Goal: Complete application form

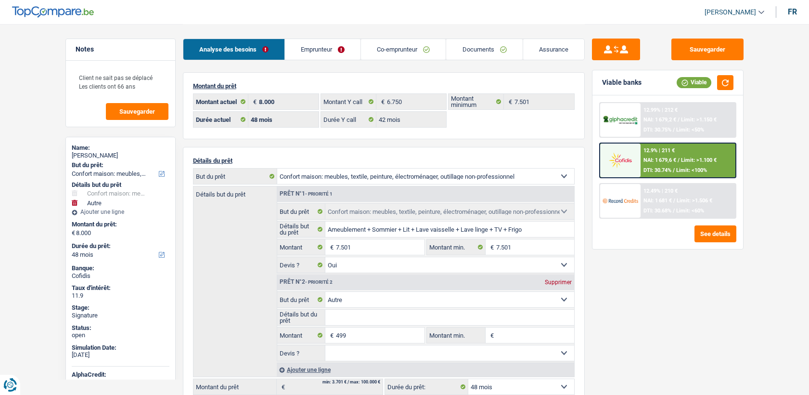
select select "household"
select select "other"
select select "48"
select select "32"
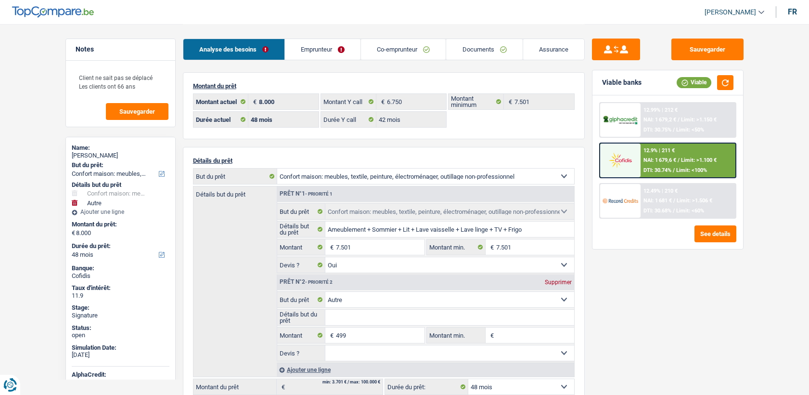
select select "married"
click at [342, 58] on link "Emprunteur" at bounding box center [323, 49] width 76 height 21
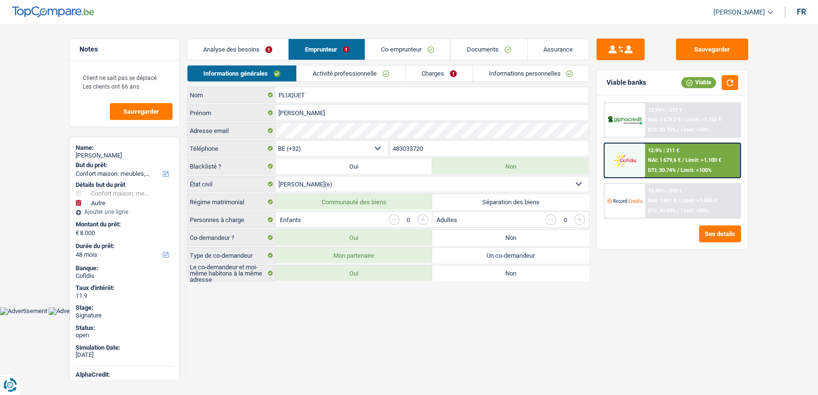
click at [508, 75] on link "Informations personnelles" at bounding box center [531, 73] width 116 height 16
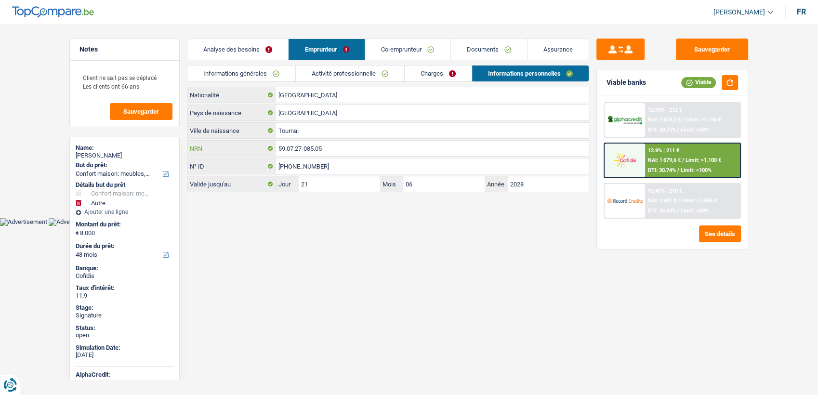
click at [358, 156] on input "59.07.27-085.05" at bounding box center [431, 148] width 313 height 15
click at [358, 156] on div "59.07.27-085.05 NRN" at bounding box center [388, 148] width 402 height 16
drag, startPoint x: 358, startPoint y: 156, endPoint x: 336, endPoint y: 148, distance: 23.9
click at [336, 148] on input "59.07.27-085.05" at bounding box center [431, 148] width 313 height 15
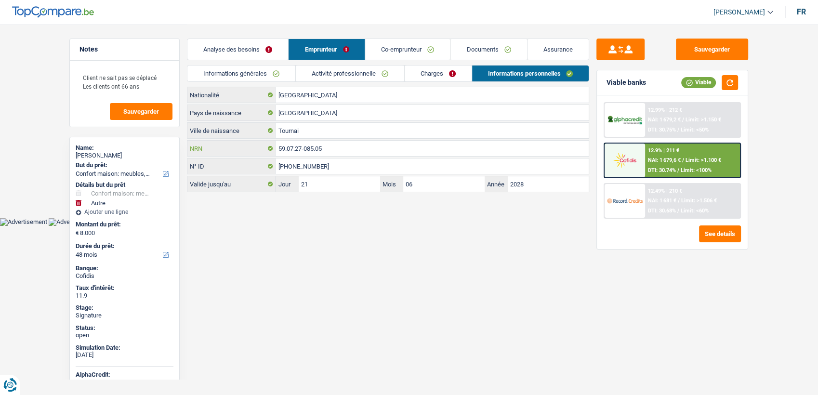
click at [336, 148] on input "59.07.27-085.05" at bounding box center [431, 148] width 313 height 15
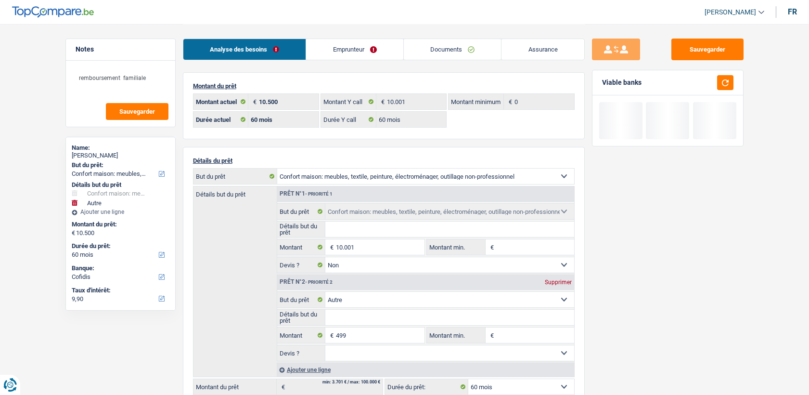
select select "household"
select select "other"
select select "60"
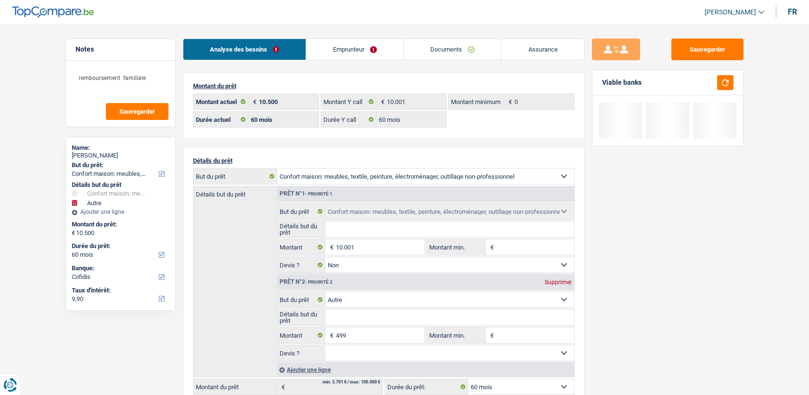
select select "60"
select select "household"
select select "false"
select select "other"
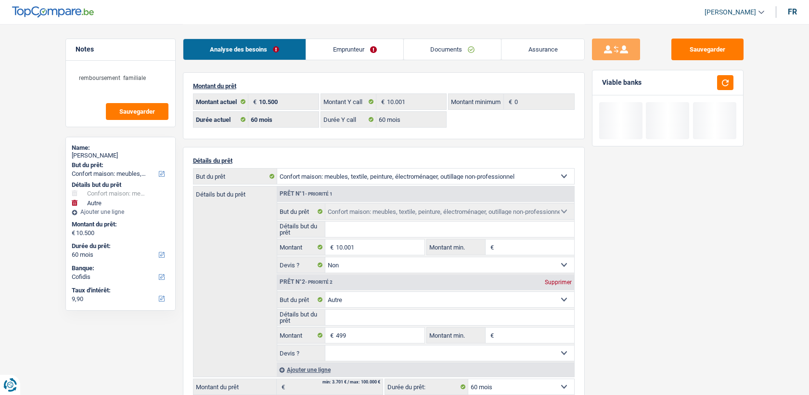
select select "60"
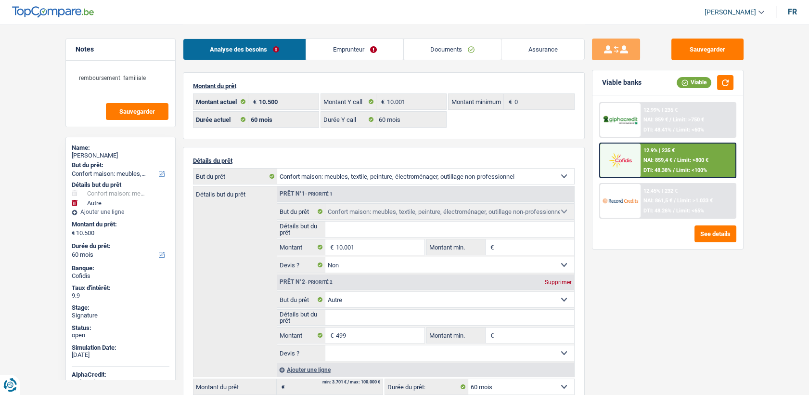
click at [329, 51] on link "Emprunteur" at bounding box center [354, 49] width 97 height 21
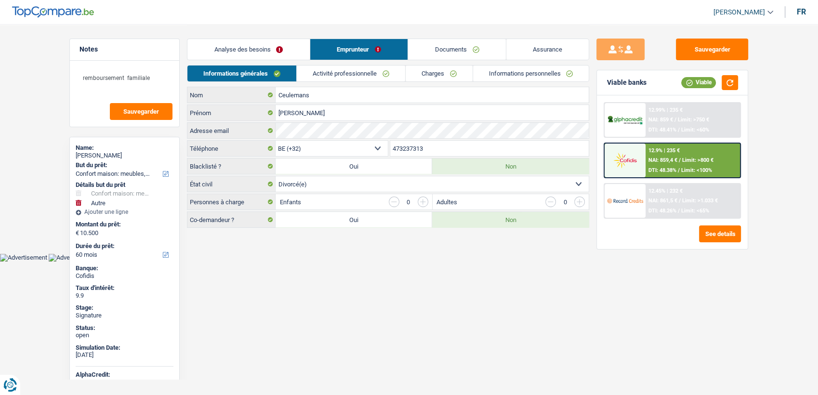
click at [525, 77] on link "Informations personnelles" at bounding box center [531, 73] width 116 height 16
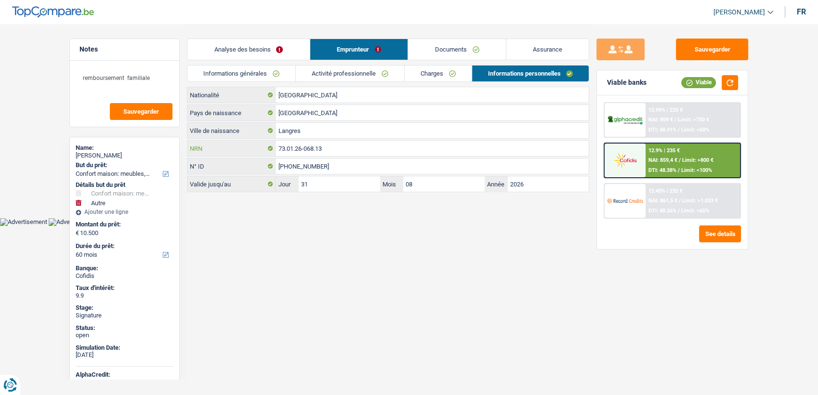
click at [354, 141] on input "73.01.26-068.13" at bounding box center [431, 148] width 313 height 15
